Goal: Transaction & Acquisition: Purchase product/service

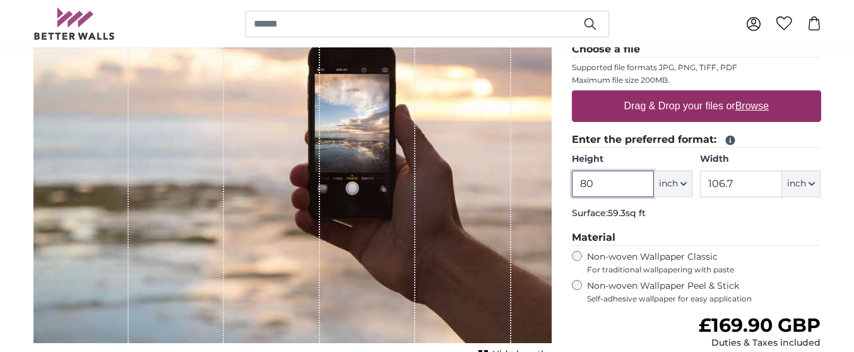
scroll to position [182, 0]
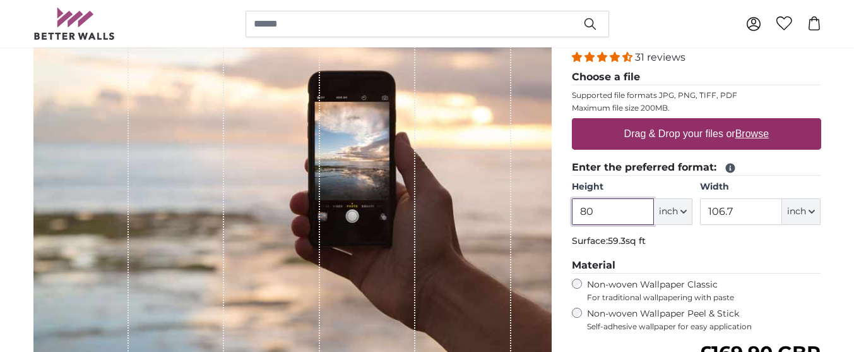
drag, startPoint x: 592, startPoint y: 211, endPoint x: 582, endPoint y: 208, distance: 10.6
click at [582, 208] on input "80" at bounding box center [613, 211] width 82 height 27
type input "45"
click at [667, 211] on span "inch" at bounding box center [668, 211] width 19 height 13
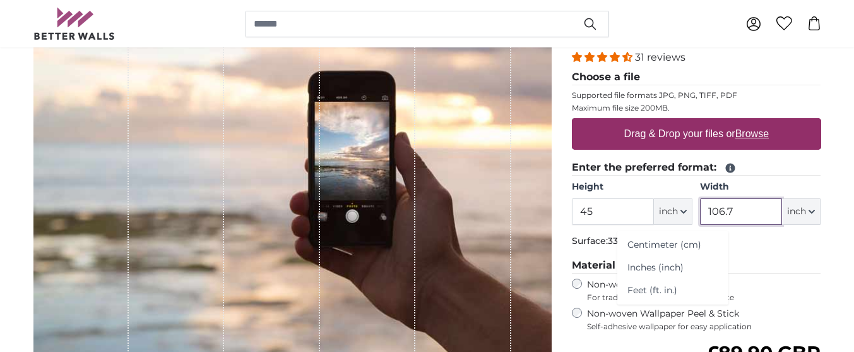
drag, startPoint x: 734, startPoint y: 209, endPoint x: 703, endPoint y: 210, distance: 30.3
click at [703, 210] on input "106.7" at bounding box center [741, 211] width 82 height 27
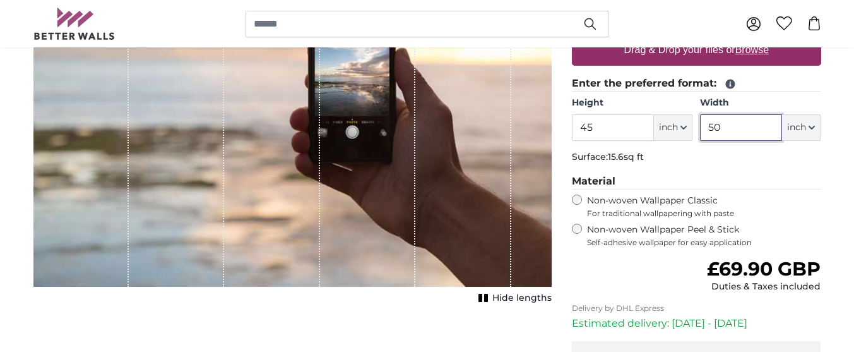
scroll to position [182, 0]
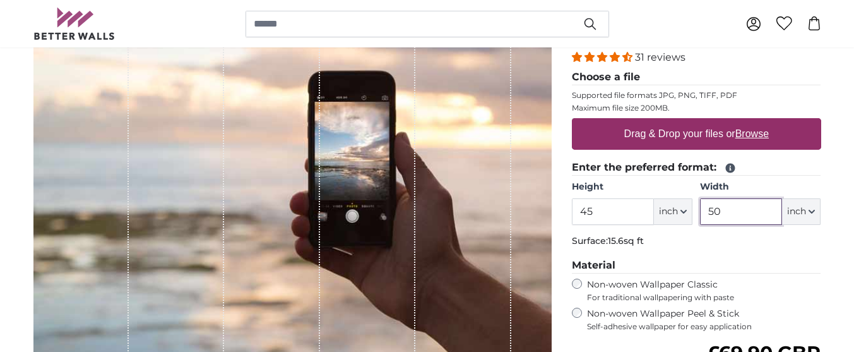
type input "50"
click at [604, 128] on div "Drag & Drop your files or Browse" at bounding box center [696, 134] width 249 height 32
click at [572, 118] on input "Drag & Drop your files or Browse" at bounding box center [696, 120] width 249 height 4
type input "**********"
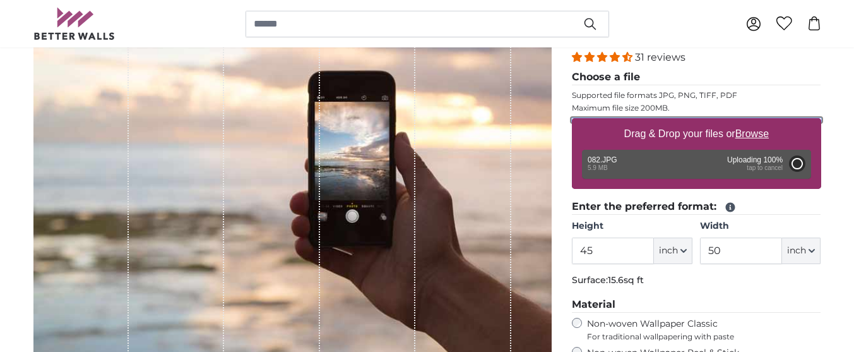
type input "80"
type input "106.4"
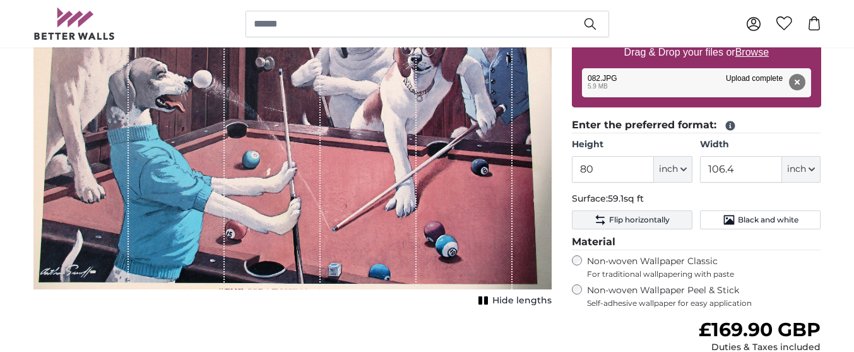
scroll to position [266, 0]
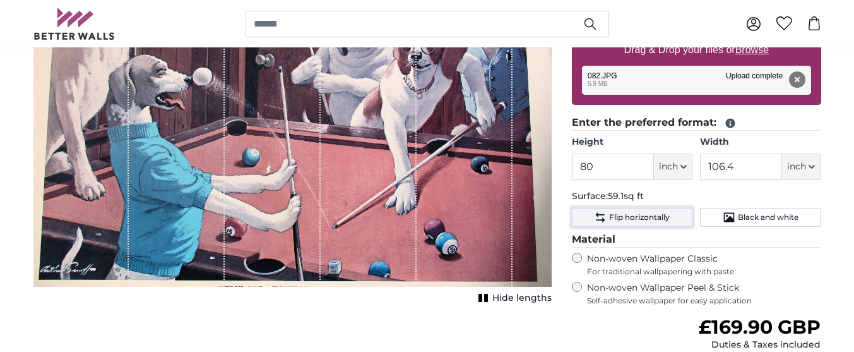
click at [604, 218] on icon "Flip horizontally" at bounding box center [600, 217] width 13 height 13
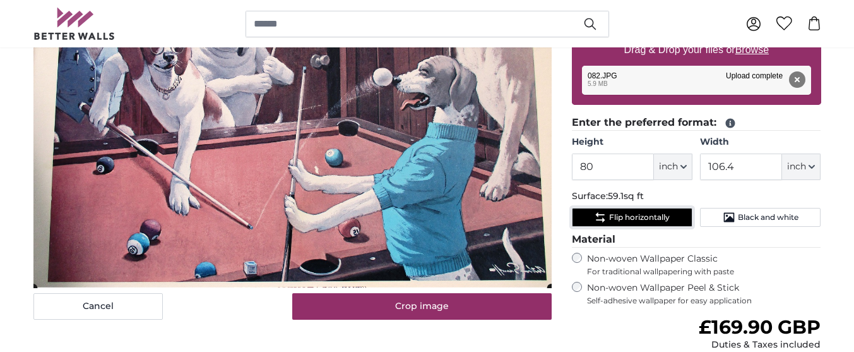
click at [597, 213] on icon "Flip horizontally" at bounding box center [600, 217] width 13 height 13
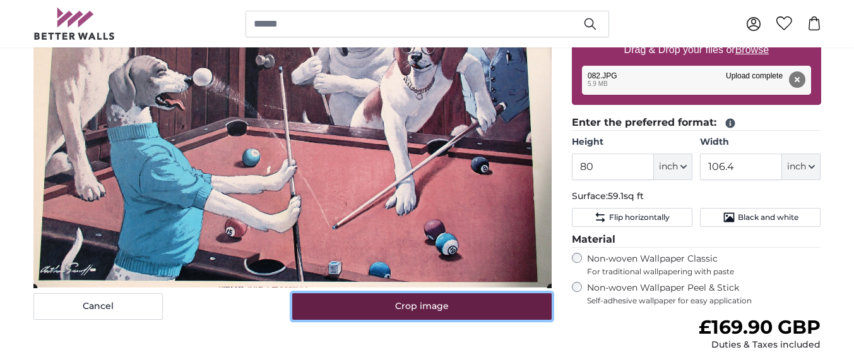
click at [496, 300] on button "Crop image" at bounding box center [421, 306] width 259 height 27
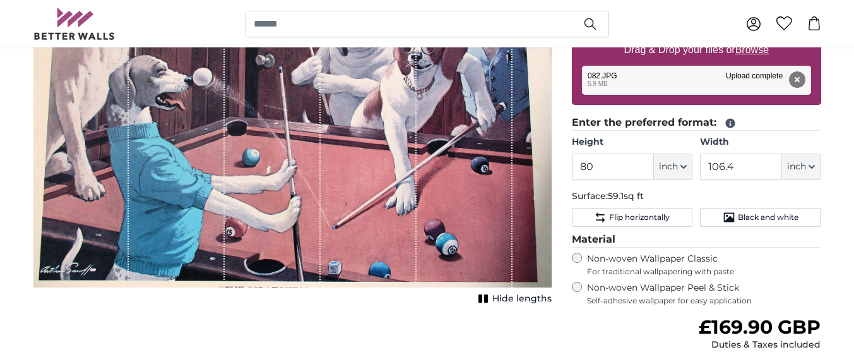
drag, startPoint x: 537, startPoint y: 148, endPoint x: 566, endPoint y: 148, distance: 28.4
click at [566, 148] on product-detail "Cancel Crop image Hide lengths Personalised Wall Mural Photo Wallpaper Nr. WQ55…" at bounding box center [427, 200] width 808 height 645
drag, startPoint x: 302, startPoint y: 276, endPoint x: 319, endPoint y: 309, distance: 37.3
click at [319, 309] on div "Cancel Crop image Hide lengths" at bounding box center [292, 210] width 539 height 624
drag, startPoint x: 333, startPoint y: 46, endPoint x: 323, endPoint y: 20, distance: 27.8
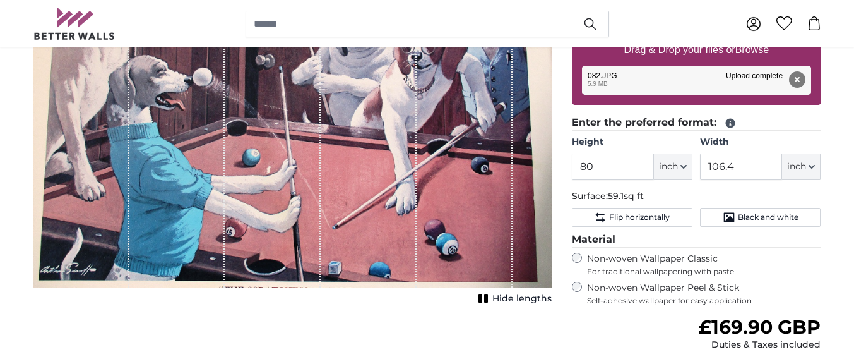
click at [323, 20] on div "0 0" at bounding box center [427, 23] width 788 height 47
drag, startPoint x: 593, startPoint y: 167, endPoint x: 577, endPoint y: 167, distance: 16.4
click at [577, 167] on input "80" at bounding box center [613, 166] width 82 height 27
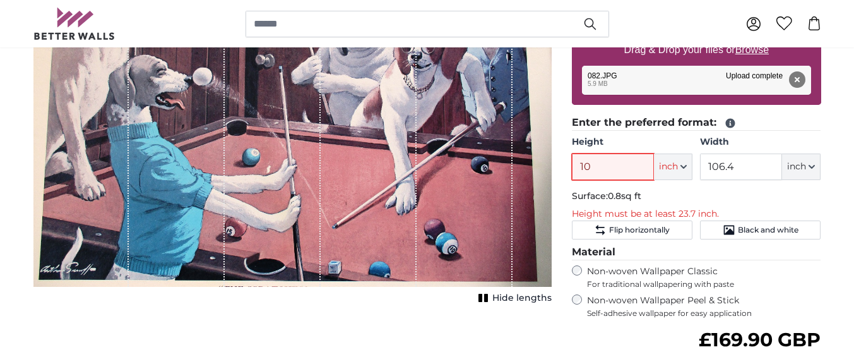
type input "100"
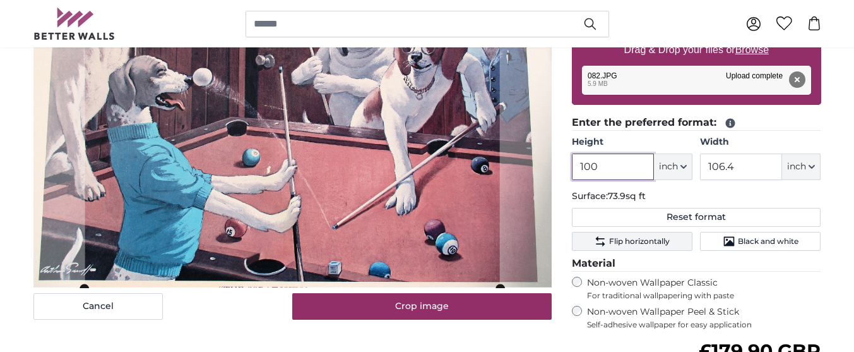
type input "100"
click at [597, 237] on icon "Flip horizontally" at bounding box center [600, 241] width 13 height 13
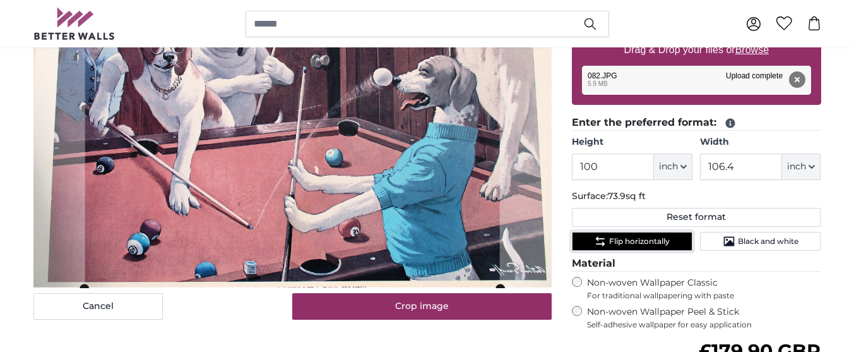
click at [597, 236] on icon "Flip horizontally" at bounding box center [600, 241] width 13 height 13
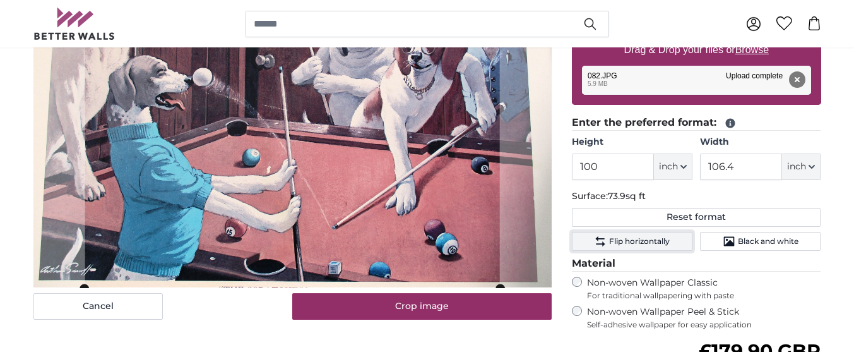
click at [597, 236] on icon "Flip horizontally" at bounding box center [600, 241] width 13 height 13
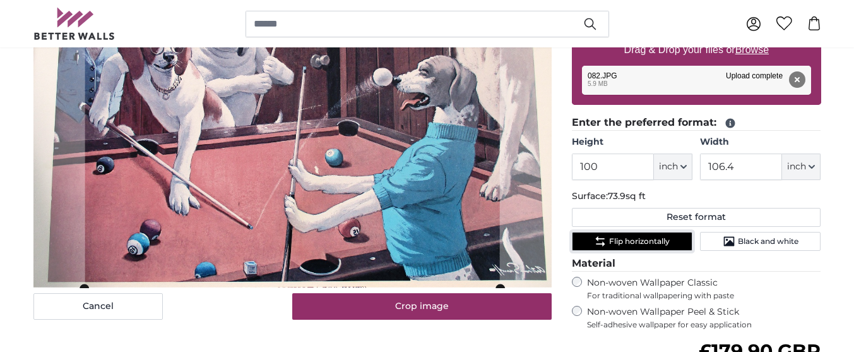
click at [597, 236] on icon "Flip horizontally" at bounding box center [600, 241] width 13 height 13
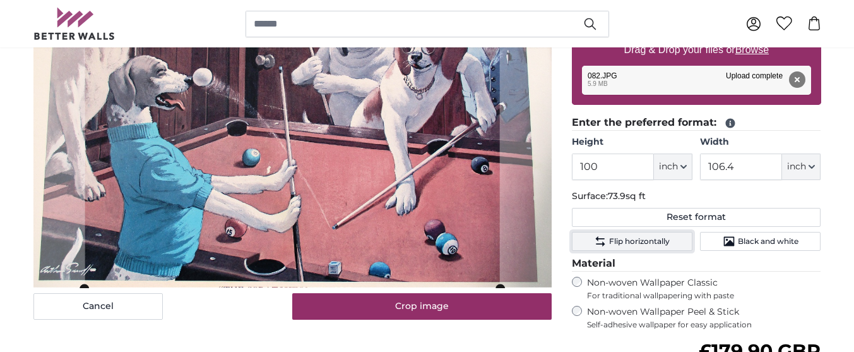
click at [597, 236] on icon "Flip horizontally" at bounding box center [600, 241] width 13 height 13
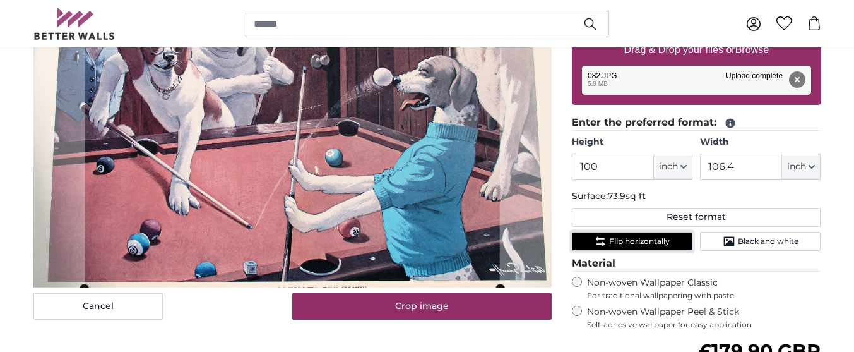
click at [602, 242] on icon "Flip horizontally" at bounding box center [600, 241] width 13 height 13
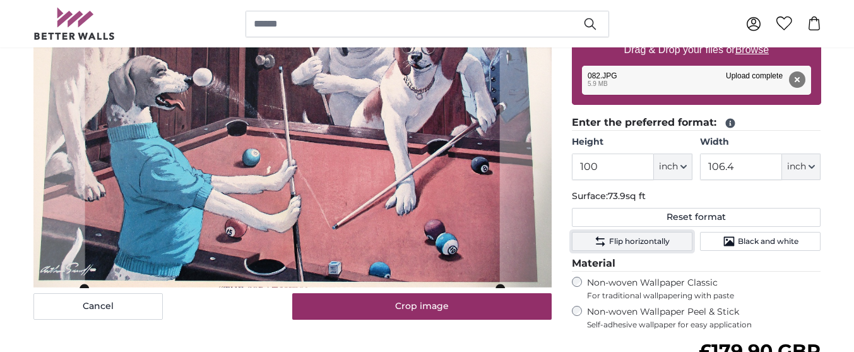
click at [602, 242] on icon "Flip horizontally" at bounding box center [600, 241] width 13 height 13
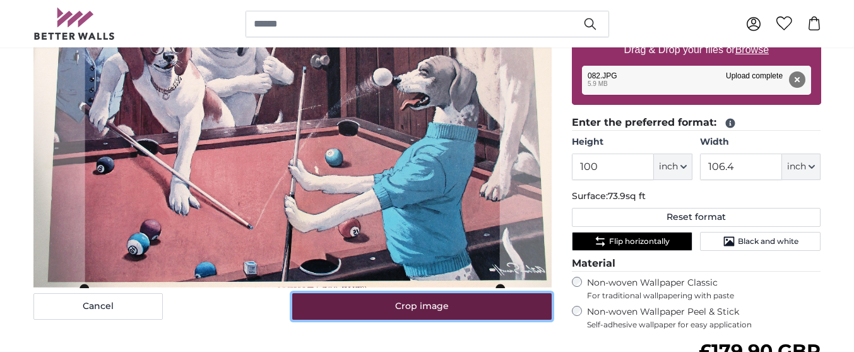
click at [532, 298] on button "Crop image" at bounding box center [421, 306] width 259 height 27
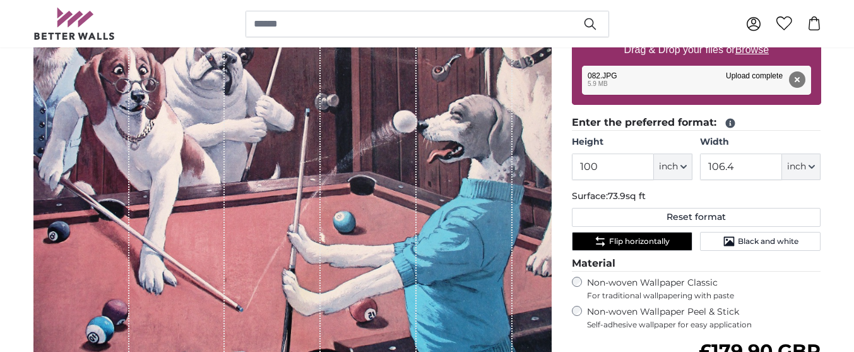
drag, startPoint x: 330, startPoint y: 46, endPoint x: 321, endPoint y: 23, distance: 24.4
click at [321, 23] on div "0 0" at bounding box center [427, 23] width 788 height 47
click at [689, 76] on div "Remove Retry Remove Upload Cancel Retry Remove 082.JPG edit 5.9 MB Upload compl…" at bounding box center [696, 80] width 229 height 29
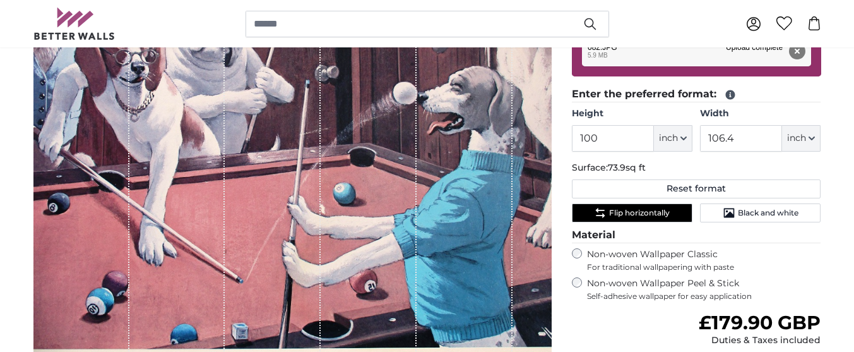
scroll to position [266, 0]
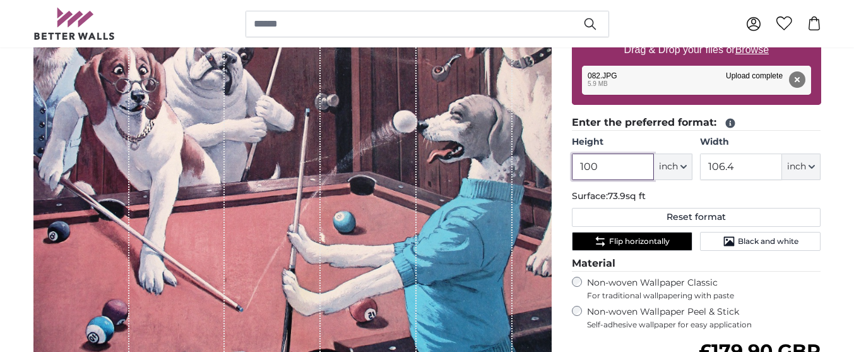
drag, startPoint x: 598, startPoint y: 165, endPoint x: 575, endPoint y: 167, distance: 22.8
click at [575, 167] on input "100" at bounding box center [613, 166] width 82 height 27
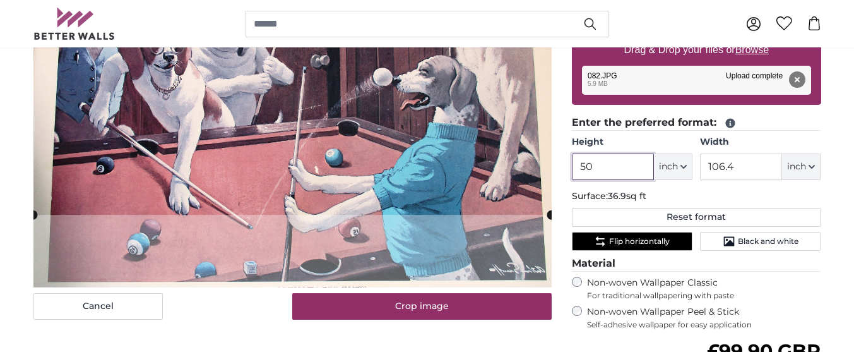
type input "50"
click at [674, 162] on span "inch" at bounding box center [668, 166] width 19 height 13
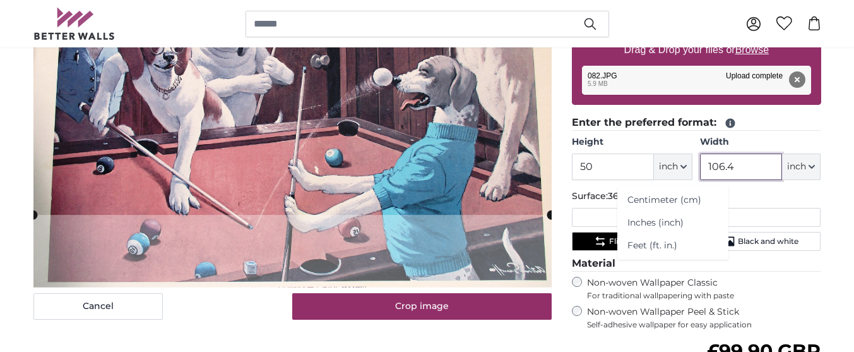
drag, startPoint x: 732, startPoint y: 165, endPoint x: 706, endPoint y: 161, distance: 26.3
click at [706, 161] on input "106.4" at bounding box center [741, 166] width 82 height 27
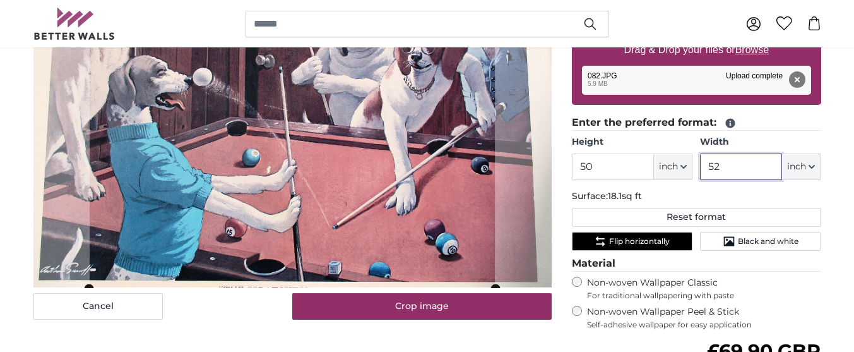
type input "52"
click at [794, 164] on span "inch" at bounding box center [796, 166] width 19 height 13
click at [667, 197] on p "Surface: 18.1sq ft" at bounding box center [696, 196] width 249 height 13
click at [664, 192] on p "Surface: 18.1sq ft" at bounding box center [696, 196] width 249 height 13
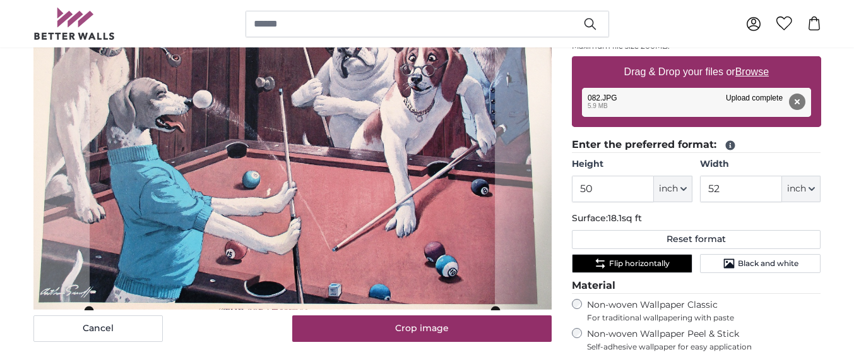
scroll to position [266, 0]
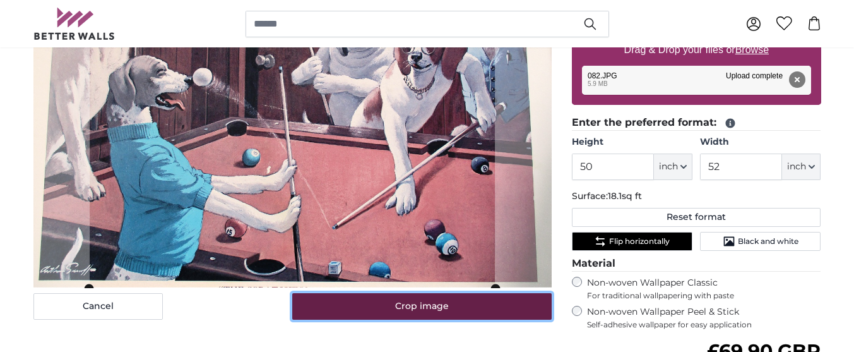
click at [495, 302] on button "Crop image" at bounding box center [421, 306] width 259 height 27
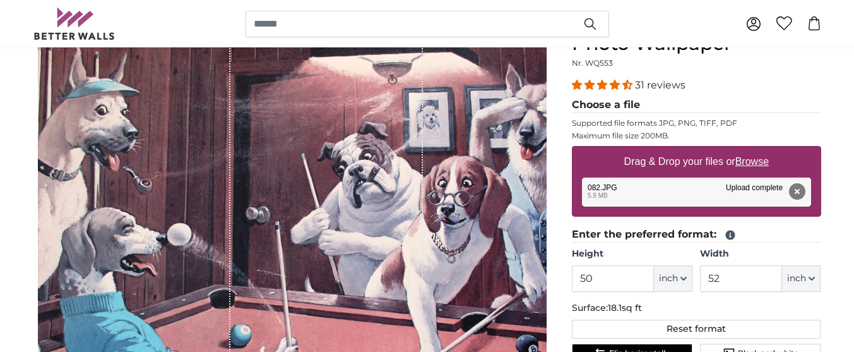
scroll to position [182, 0]
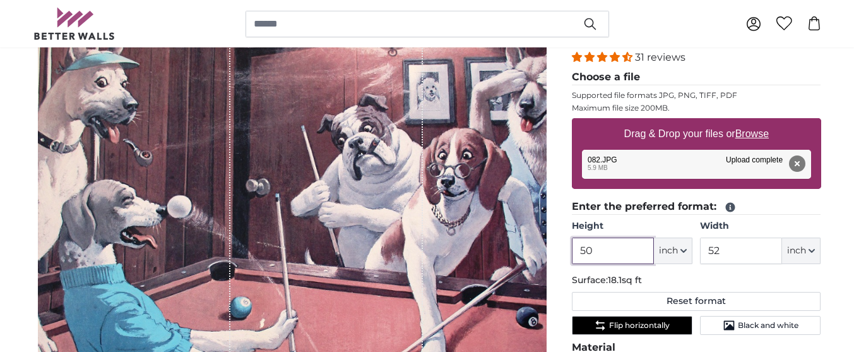
drag, startPoint x: 594, startPoint y: 250, endPoint x: 576, endPoint y: 250, distance: 18.3
click at [576, 250] on input "50" at bounding box center [613, 250] width 82 height 27
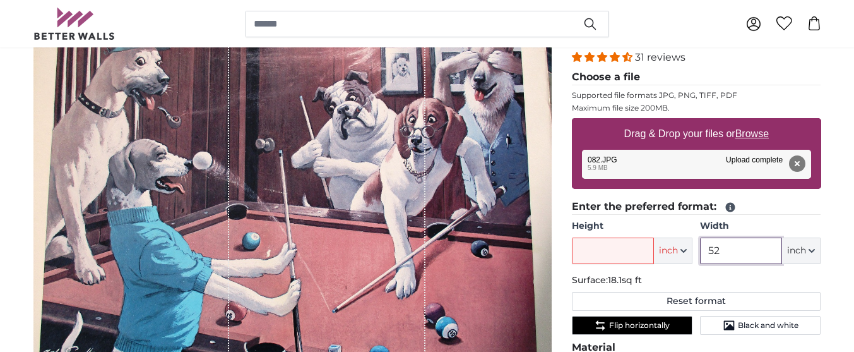
drag, startPoint x: 720, startPoint y: 246, endPoint x: 703, endPoint y: 245, distance: 17.7
click at [703, 245] on input "52" at bounding box center [741, 250] width 82 height 27
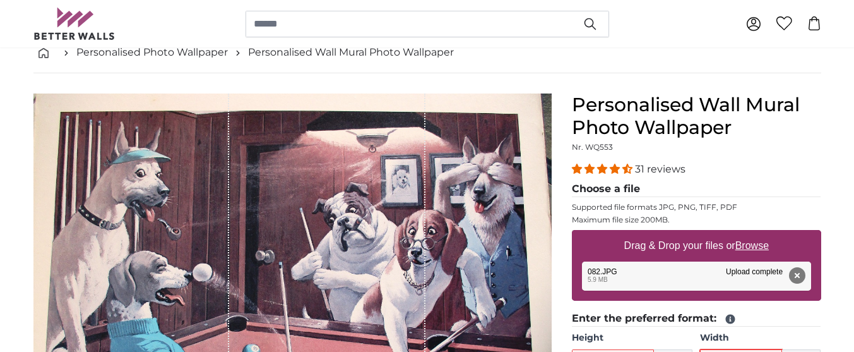
scroll to position [98, 0]
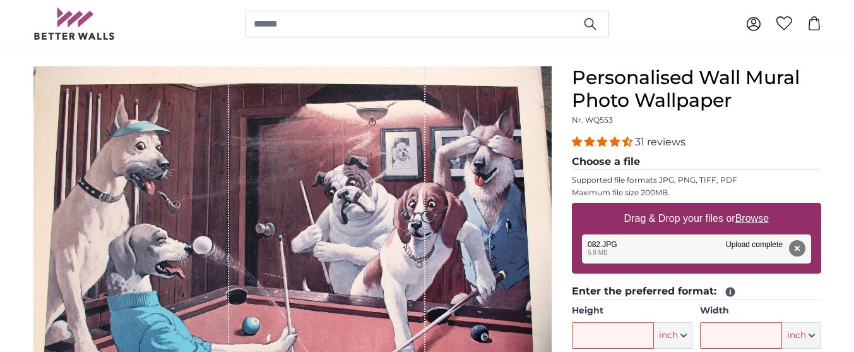
click at [693, 246] on div "Remove Retry Remove Upload Cancel Retry Remove 082.JPG edit 5.9 MB Upload compl…" at bounding box center [696, 248] width 229 height 29
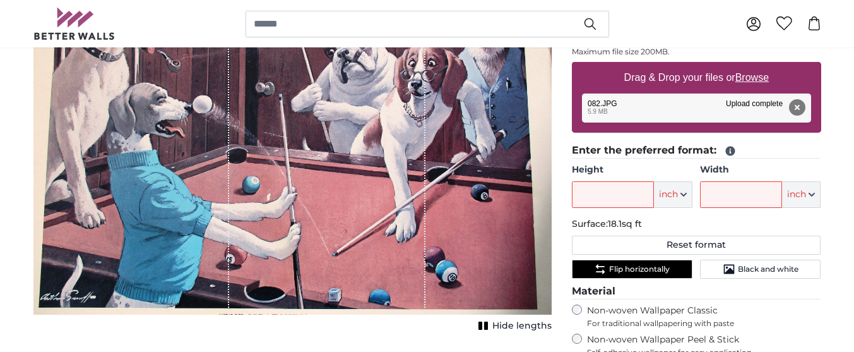
scroll to position [266, 0]
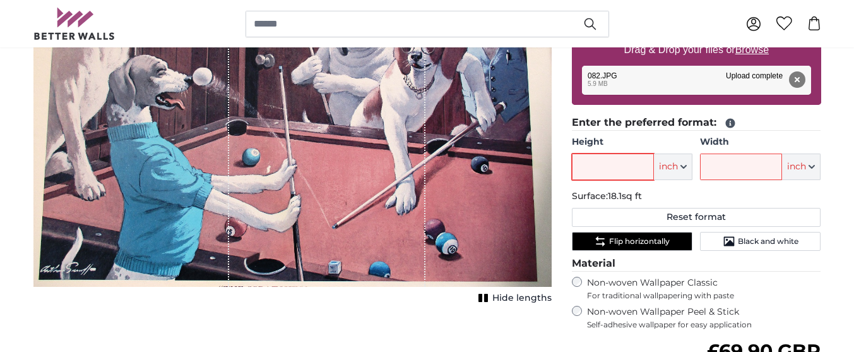
click at [578, 167] on input "Height" at bounding box center [613, 166] width 82 height 27
type input "48"
click at [667, 169] on span "inch" at bounding box center [668, 166] width 19 height 13
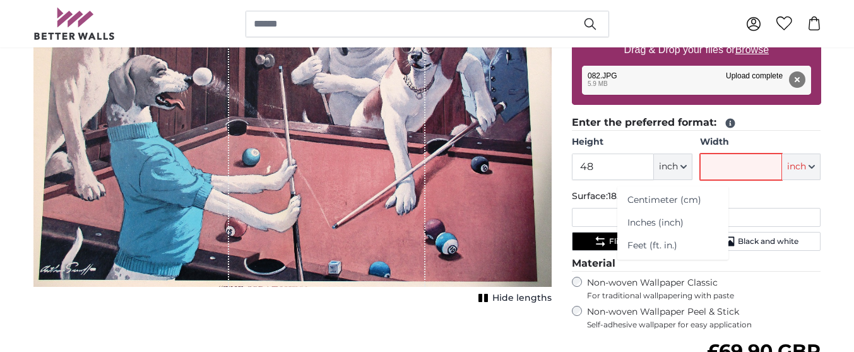
click at [706, 164] on input "Width" at bounding box center [741, 166] width 82 height 27
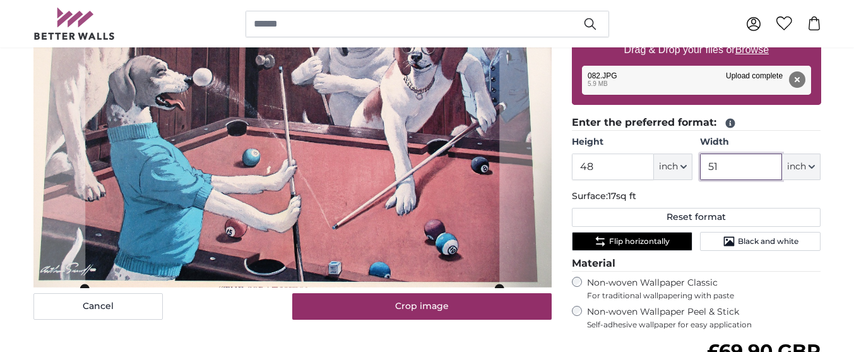
type input "51"
click at [799, 162] on span "inch" at bounding box center [796, 166] width 19 height 13
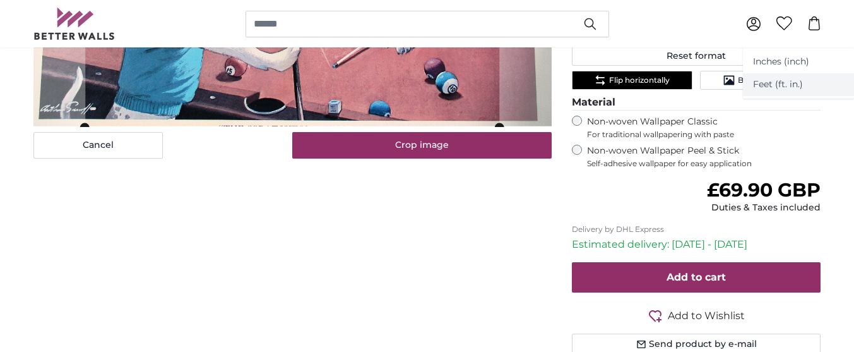
scroll to position [435, 0]
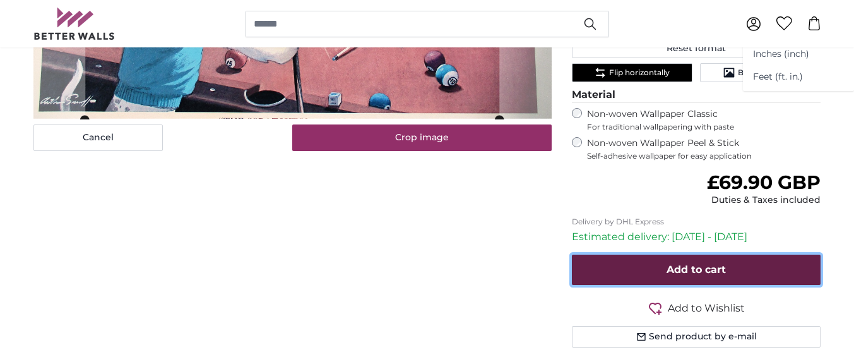
click at [746, 266] on button "Add to cart" at bounding box center [696, 269] width 249 height 30
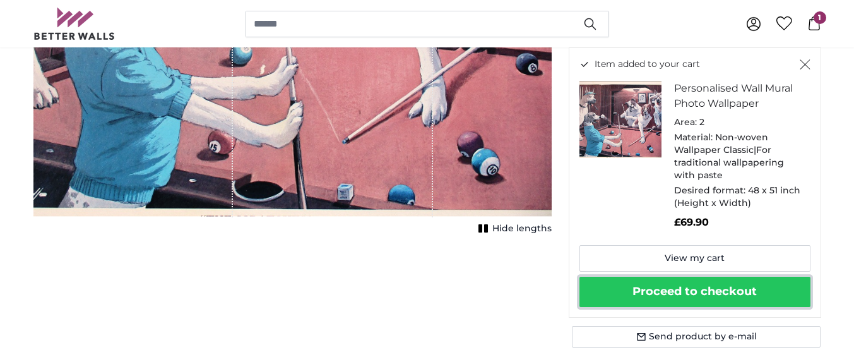
click at [774, 286] on button "Proceed to checkout" at bounding box center [695, 292] width 231 height 30
